Goal: Navigation & Orientation: Find specific page/section

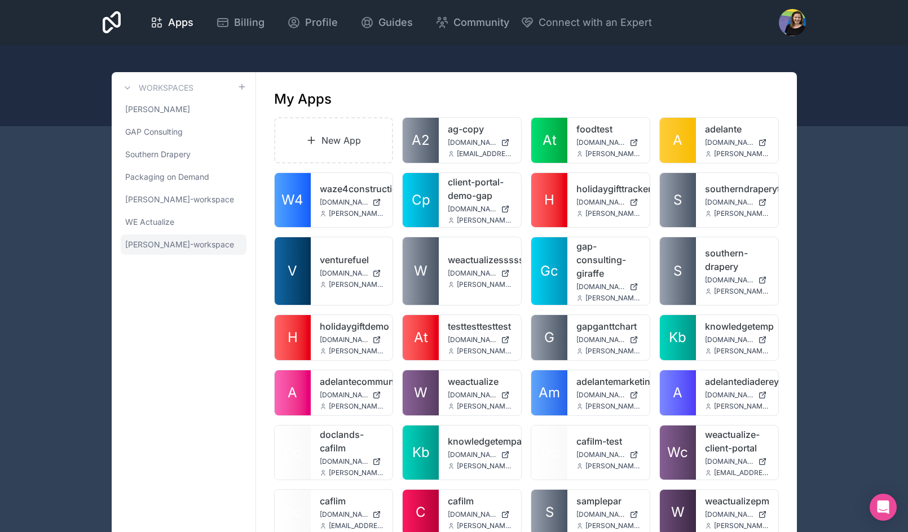
click at [162, 242] on span "[PERSON_NAME]-workspace" at bounding box center [179, 244] width 109 height 11
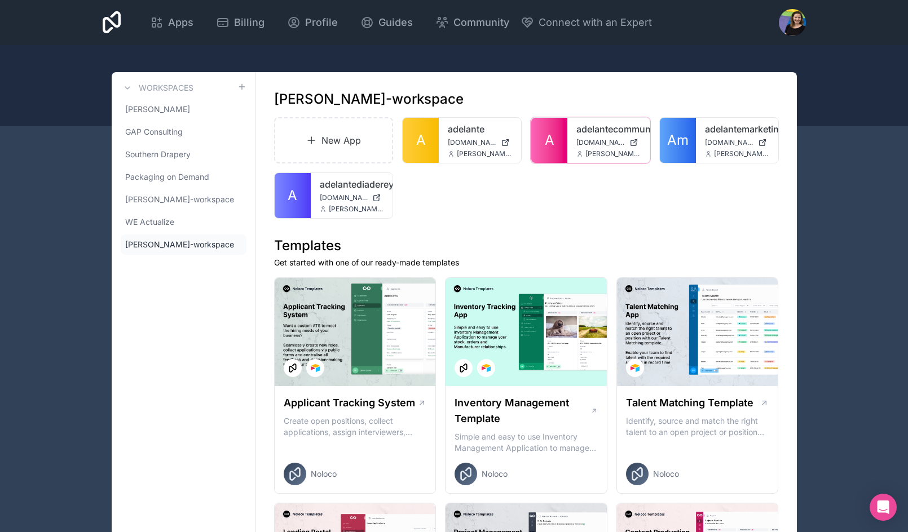
click at [553, 134] on span "A" at bounding box center [550, 140] width 10 height 18
